Goal: Transaction & Acquisition: Purchase product/service

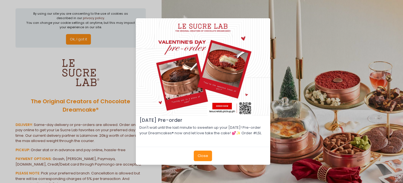
click at [207, 156] on button "Close" at bounding box center [203, 156] width 18 height 11
click at [204, 159] on button "Close" at bounding box center [203, 156] width 18 height 11
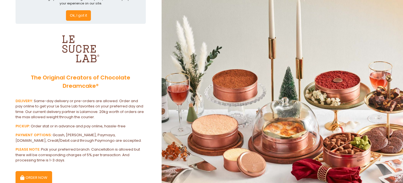
scroll to position [53, 0]
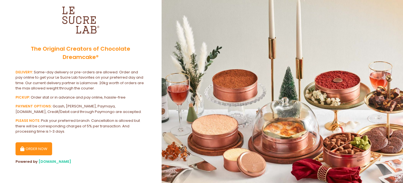
click at [43, 149] on button "ORDER NOW" at bounding box center [34, 148] width 37 height 13
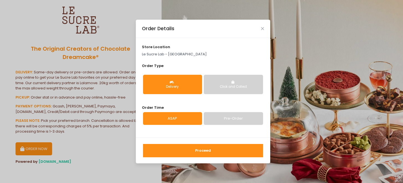
click at [179, 88] on div "Delivery" at bounding box center [172, 87] width 51 height 5
click at [192, 151] on button "Proceed" at bounding box center [203, 150] width 120 height 13
